Goal: Information Seeking & Learning: Learn about a topic

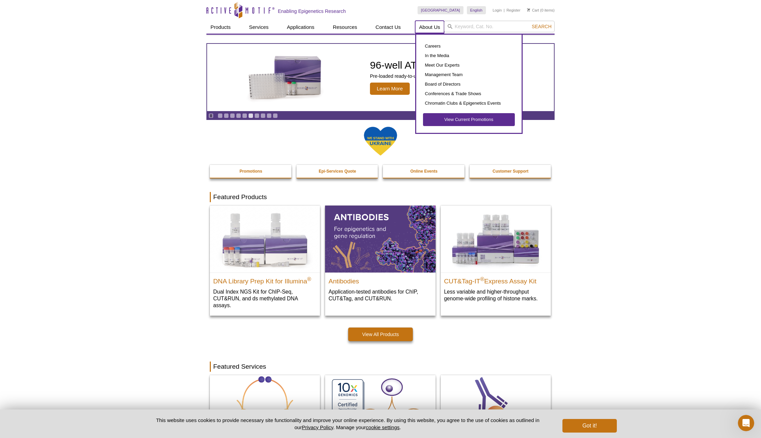
click at [439, 24] on link "About Us" at bounding box center [429, 27] width 29 height 13
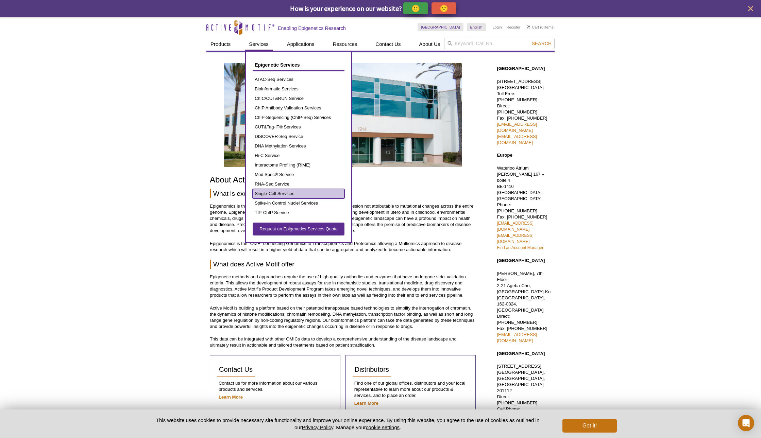
click at [280, 191] on link "Single-Cell Services" at bounding box center [299, 194] width 92 height 10
click at [279, 193] on link "Single-Cell Services" at bounding box center [299, 194] width 92 height 10
click at [268, 194] on link "Single-Cell Services" at bounding box center [299, 194] width 92 height 10
